Goal: Browse casually: Explore the website without a specific task or goal

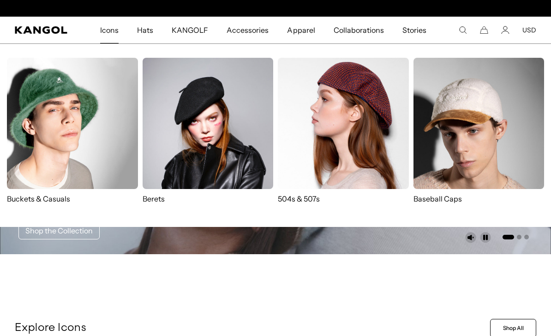
click at [143, 203] on p "Berets" at bounding box center [208, 198] width 131 height 10
click at [112, 137] on img at bounding box center [72, 123] width 131 height 131
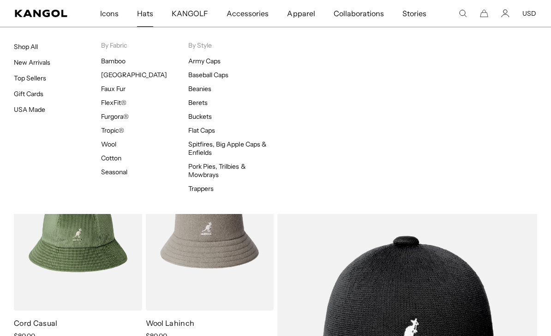
scroll to position [0, 190]
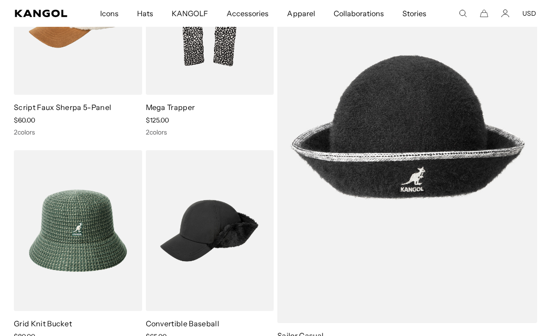
click at [0, 0] on img at bounding box center [0, 0] width 0 height 0
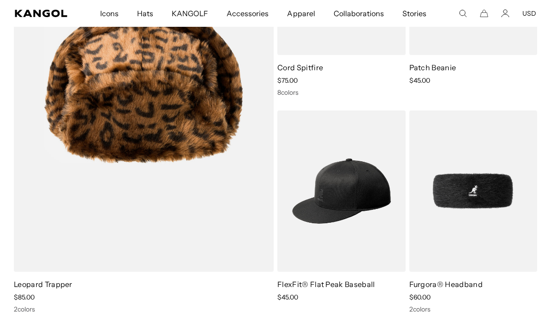
click at [353, 88] on div "8 colors" at bounding box center [341, 92] width 128 height 8
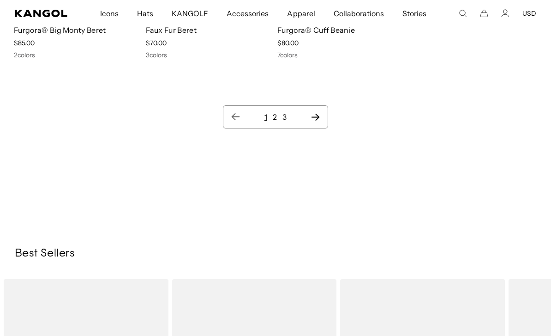
click at [319, 113] on icon "Next page" at bounding box center [316, 117] width 10 height 9
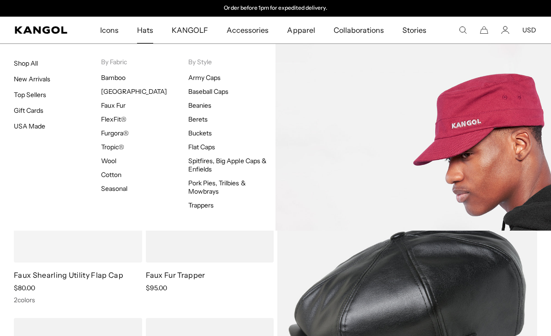
click at [210, 78] on link "Army Caps" at bounding box center [204, 77] width 32 height 8
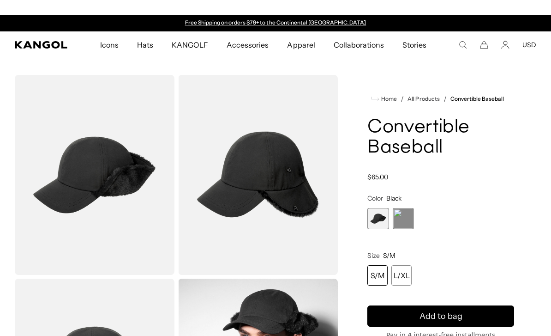
scroll to position [-17, 0]
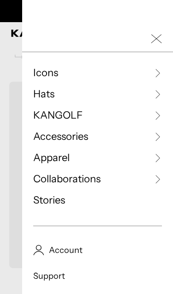
click at [157, 37] on icon "Close Mobile Nav" at bounding box center [156, 38] width 11 height 11
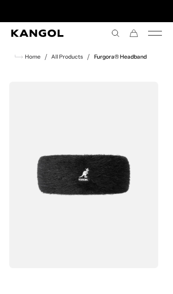
scroll to position [0, 151]
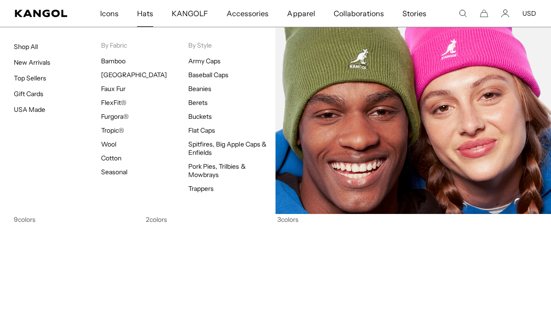
click at [207, 87] on link "Beanies" at bounding box center [199, 88] width 23 height 8
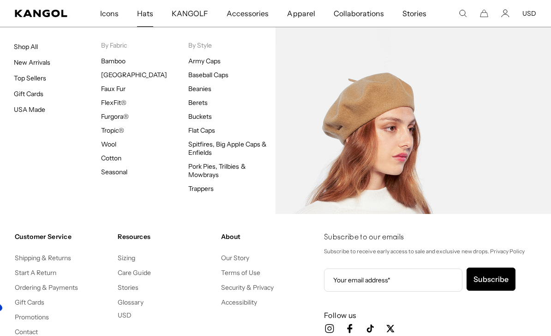
click at [204, 105] on link "Berets" at bounding box center [197, 102] width 19 height 8
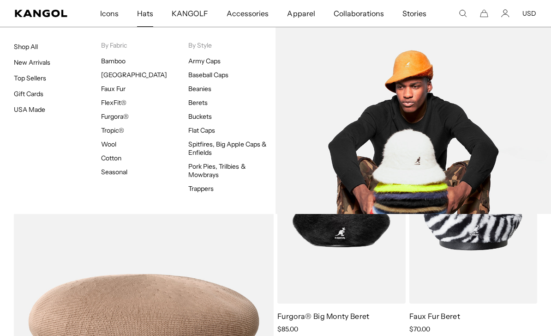
scroll to position [393, 0]
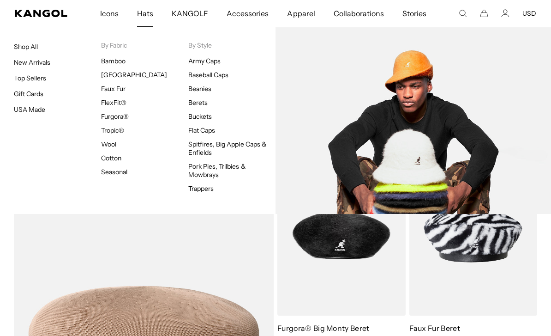
click at [203, 116] on link "Buckets" at bounding box center [200, 116] width 24 height 8
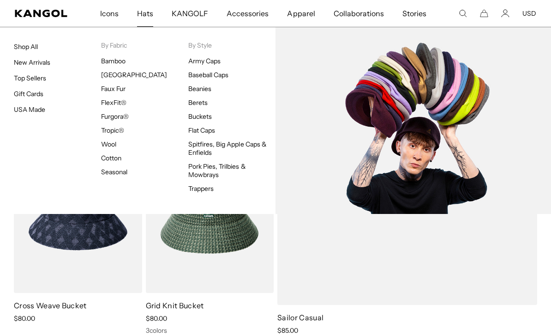
scroll to position [185, 0]
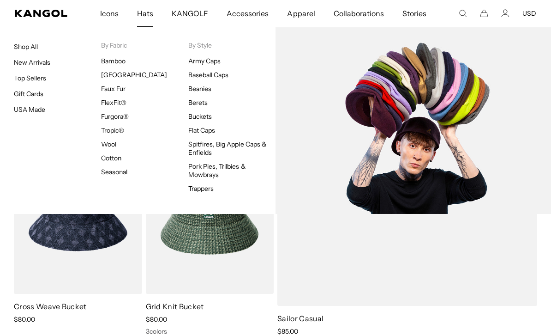
click at [212, 129] on link "Flat Caps" at bounding box center [201, 130] width 27 height 8
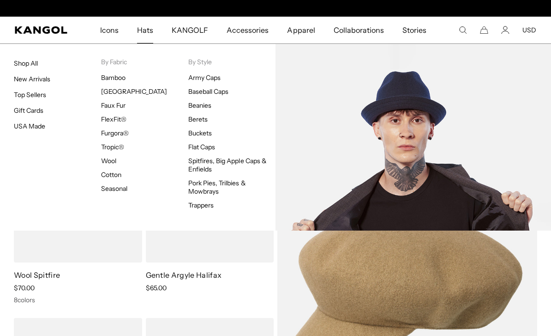
scroll to position [0, 190]
click at [210, 189] on link "Pork Pies, Trilbies & Mowbrays" at bounding box center [217, 187] width 58 height 17
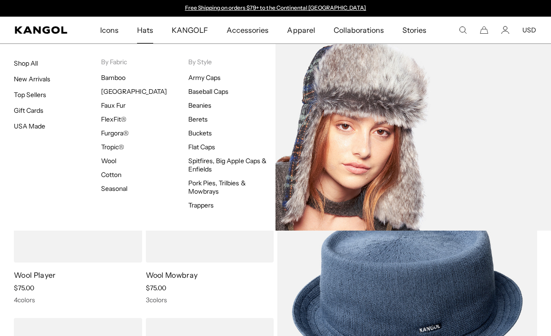
click at [202, 205] on link "Trappers" at bounding box center [200, 205] width 25 height 8
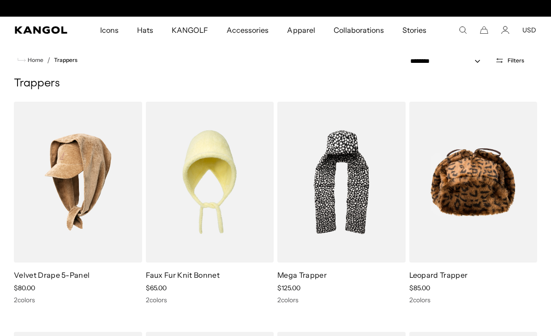
scroll to position [0, 190]
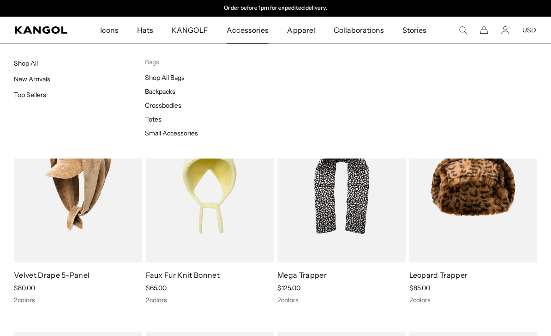
click at [179, 72] on li "Bags Shop All Bags Backpacks Crossbodies Totes Small Accessories" at bounding box center [210, 99] width 131 height 83
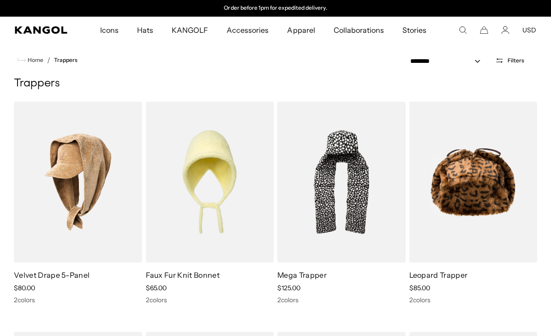
click at [260, 32] on span "Accessories" at bounding box center [248, 30] width 42 height 27
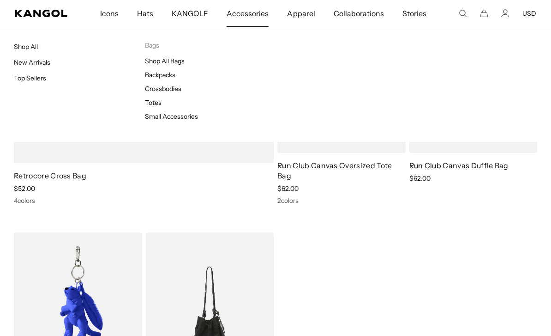
click at [160, 102] on link "Totes" at bounding box center [153, 102] width 17 height 8
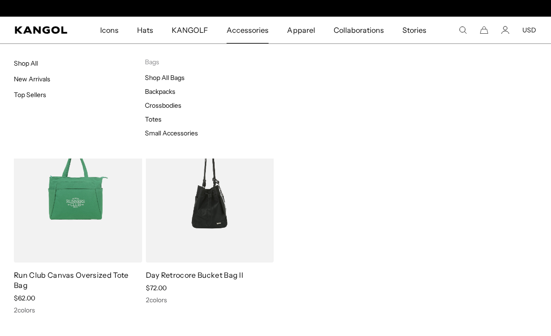
click at [171, 105] on link "Crossbodies" at bounding box center [163, 105] width 36 height 8
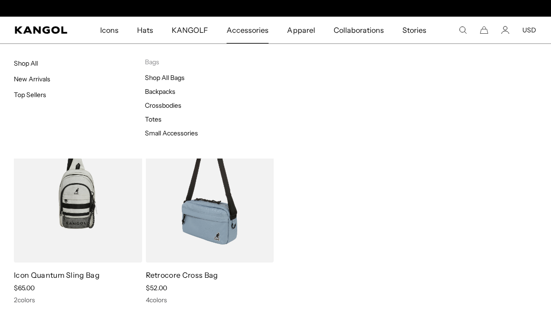
scroll to position [0, 190]
click at [168, 80] on link "Shop All Bags" at bounding box center [165, 77] width 40 height 8
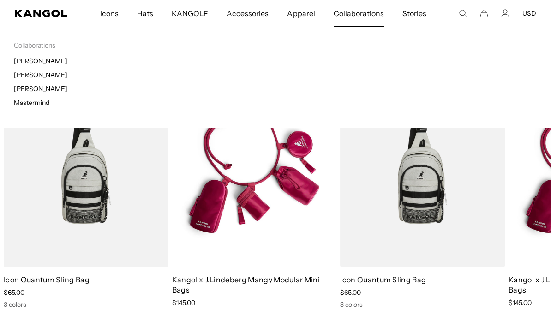
scroll to position [0, 190]
click at [365, 13] on span "Collaborations" at bounding box center [359, 13] width 50 height 27
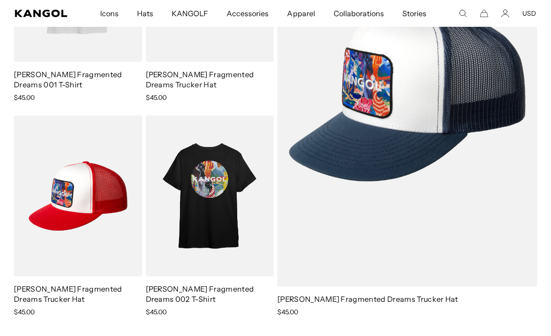
scroll to position [682, 0]
